Goal: Information Seeking & Learning: Learn about a topic

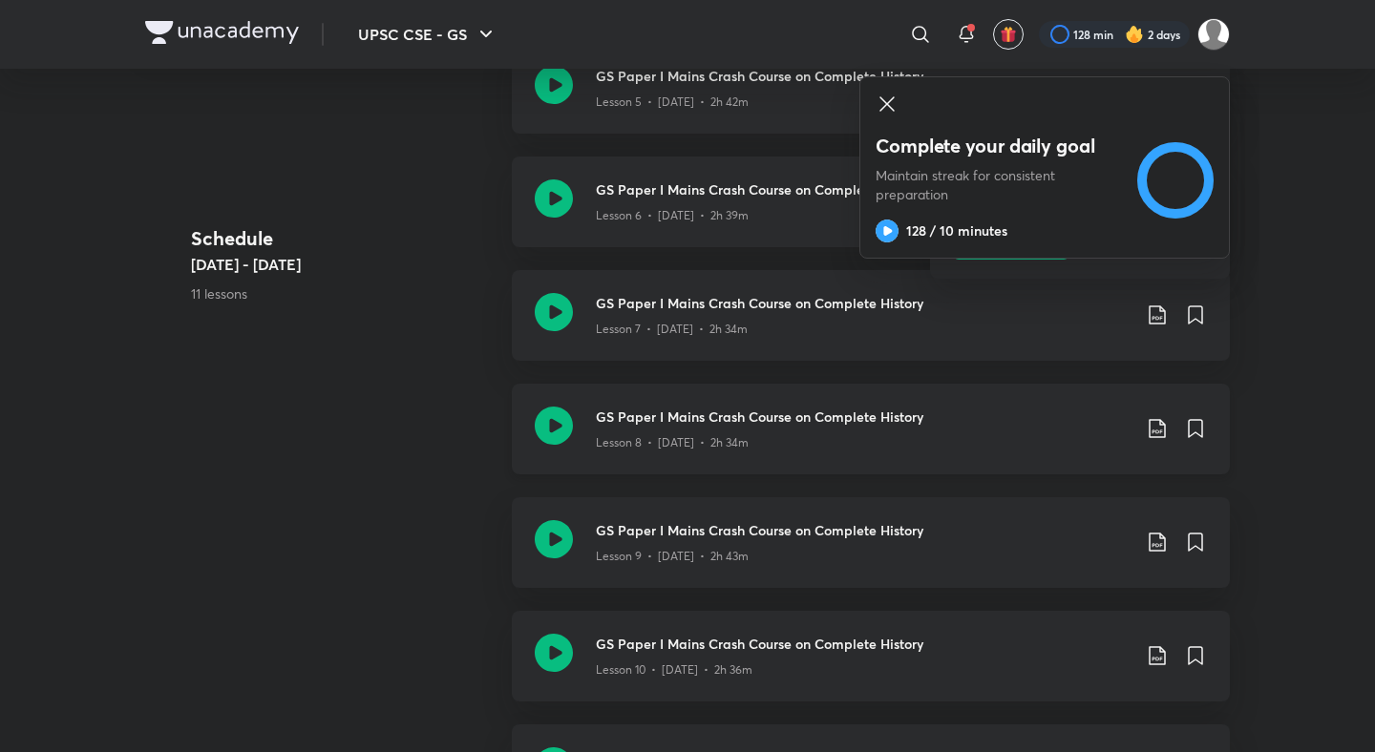
click at [627, 413] on h3 "GS Paper I Mains Crash Course on Complete History" at bounding box center [863, 417] width 535 height 20
